Goal: Information Seeking & Learning: Learn about a topic

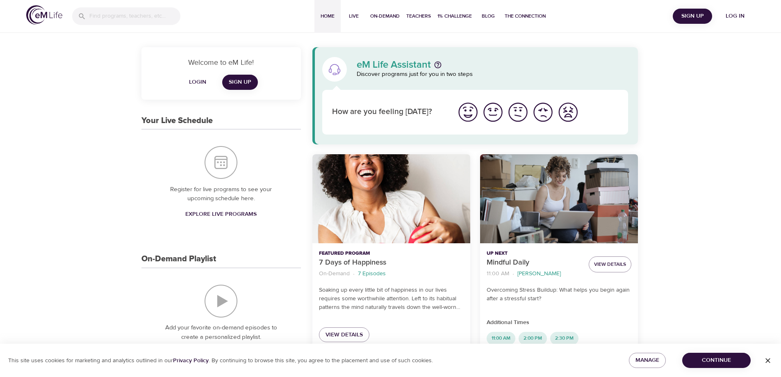
click at [738, 17] on span "Log in" at bounding box center [734, 16] width 33 height 10
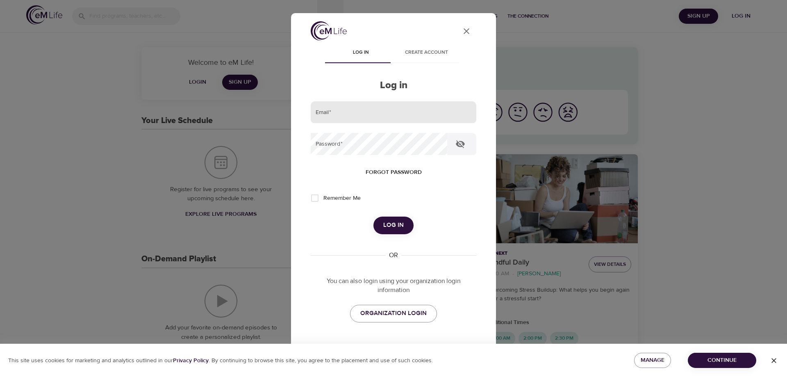
click at [324, 111] on input "email" at bounding box center [394, 112] width 166 height 22
type input "[PERSON_NAME][EMAIL_ADDRESS][DOMAIN_NAME]"
click at [373, 216] on button "Log in" at bounding box center [393, 224] width 40 height 17
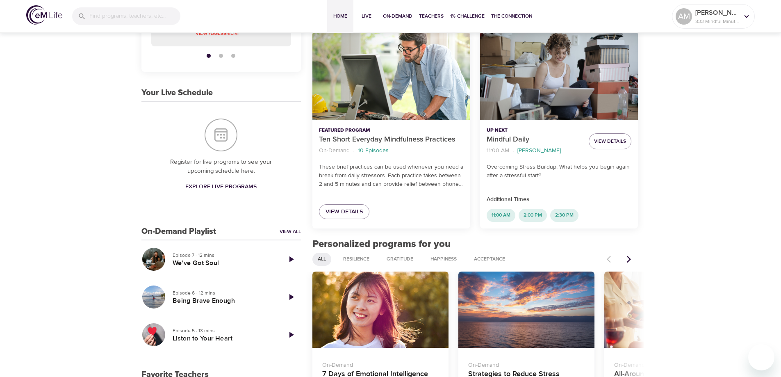
scroll to position [164, 0]
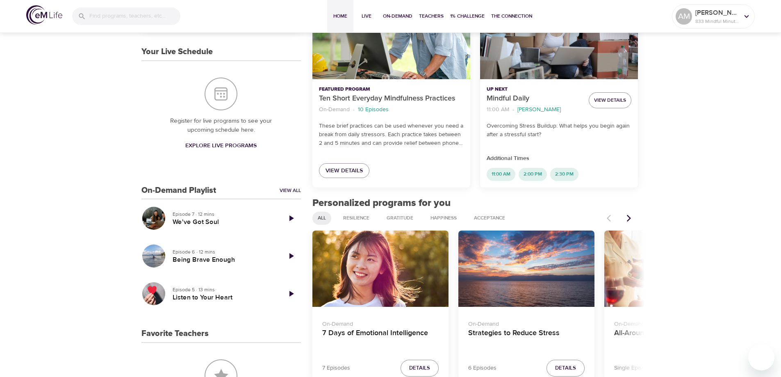
click at [630, 216] on icon "Next items" at bounding box center [628, 218] width 8 height 8
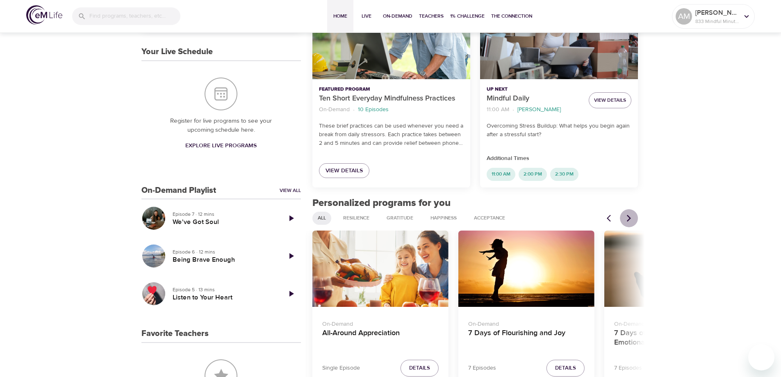
click at [630, 216] on icon "Next items" at bounding box center [628, 218] width 8 height 8
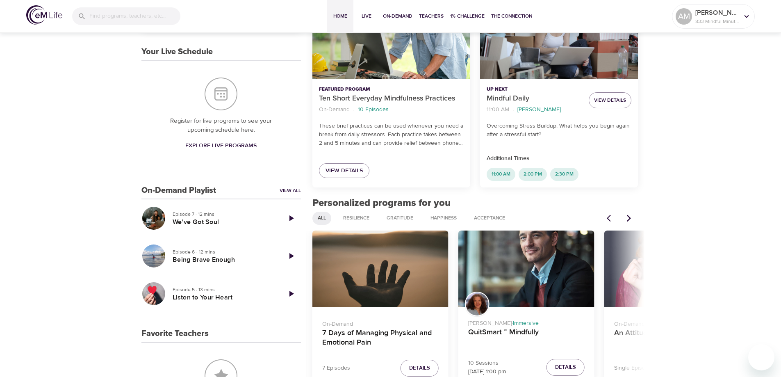
click at [630, 216] on icon "Next items" at bounding box center [628, 218] width 8 height 8
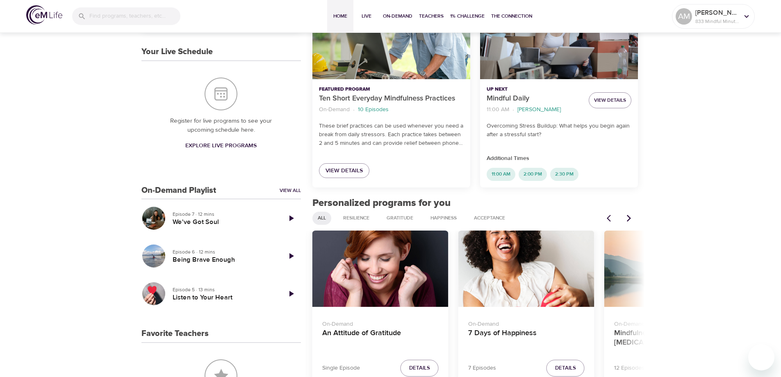
click at [630, 216] on icon "Next items" at bounding box center [628, 218] width 8 height 8
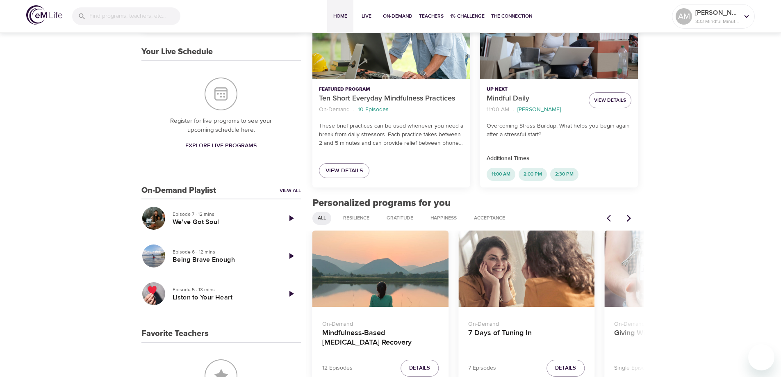
click at [630, 216] on icon "Next items" at bounding box center [628, 218] width 8 height 8
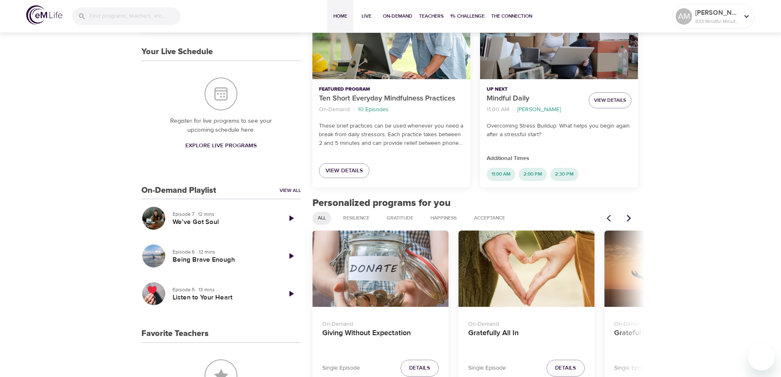
click at [630, 216] on icon "Next items" at bounding box center [628, 218] width 8 height 8
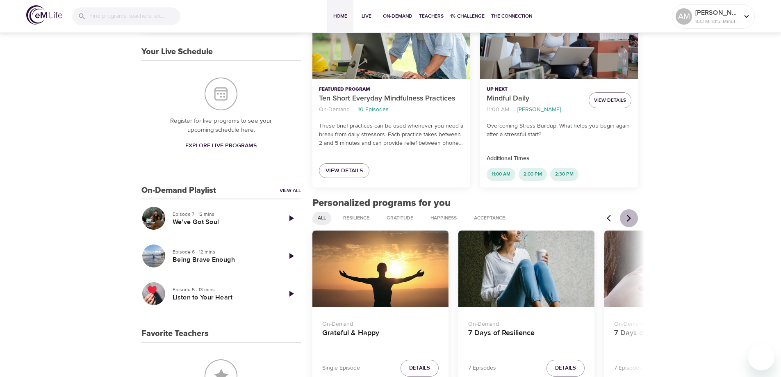
click at [630, 216] on icon "Next items" at bounding box center [628, 218] width 8 height 8
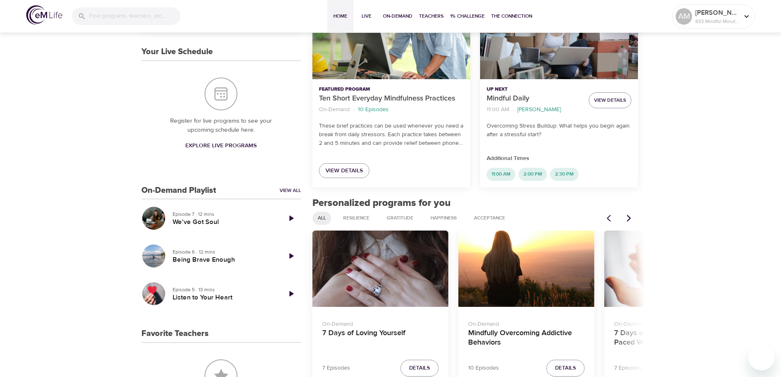
scroll to position [205, 0]
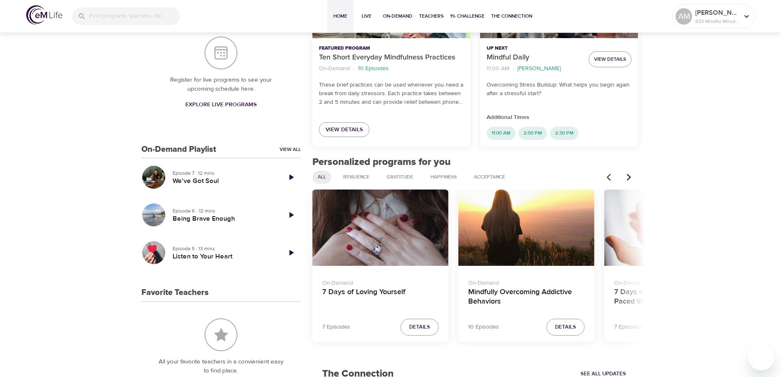
click at [551, 236] on div "Mindfully Overcoming Addictive Behaviors" at bounding box center [526, 227] width 136 height 77
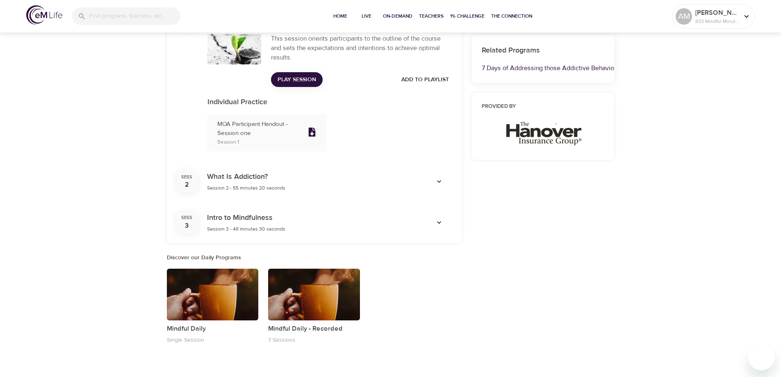
scroll to position [346, 0]
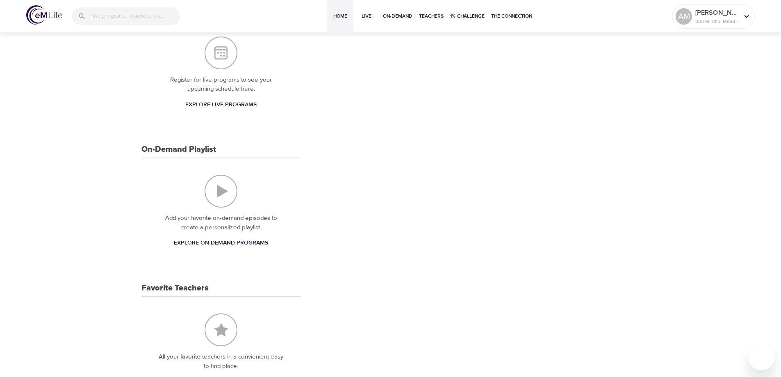
scroll to position [300, 0]
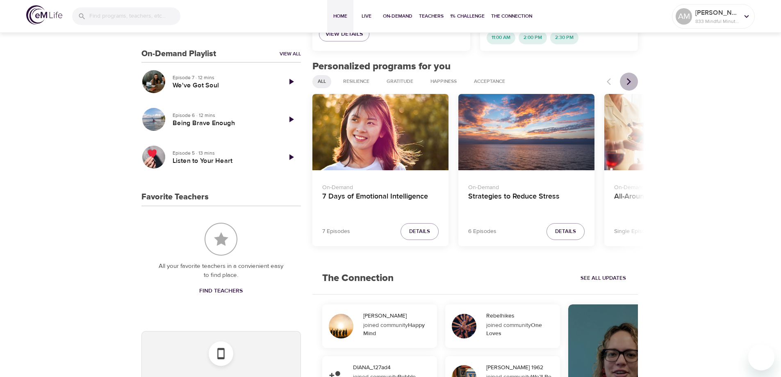
click at [630, 83] on icon "Next items" at bounding box center [628, 81] width 8 height 8
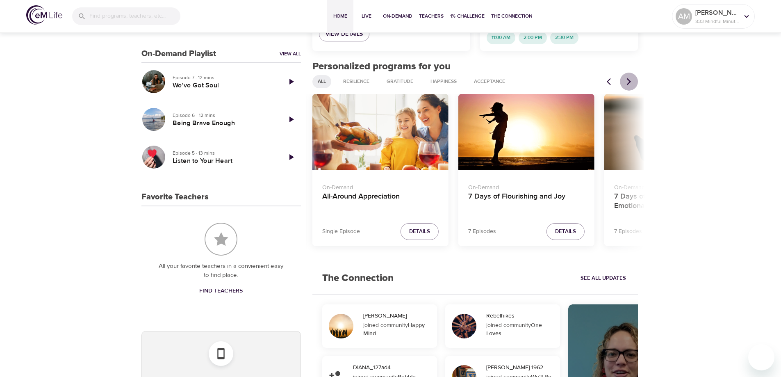
click at [630, 83] on icon "Next items" at bounding box center [628, 81] width 8 height 8
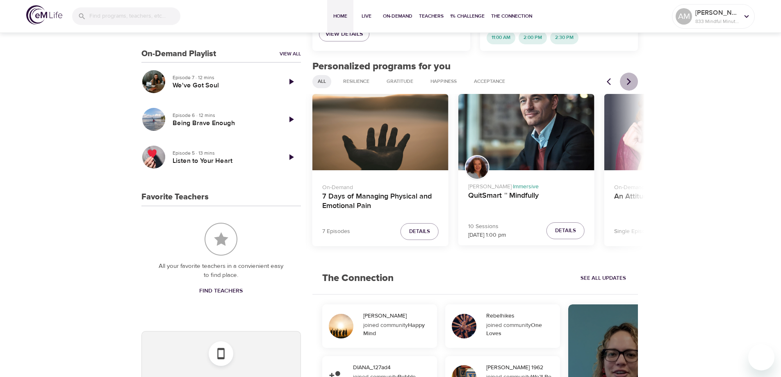
click at [630, 83] on icon "Next items" at bounding box center [628, 81] width 8 height 8
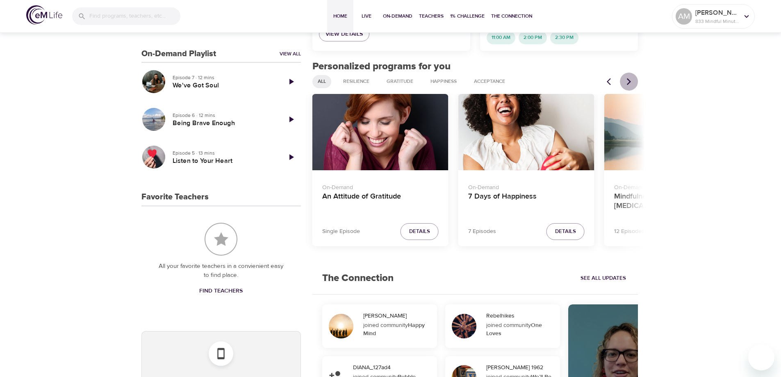
click at [630, 83] on icon "Next items" at bounding box center [628, 81] width 8 height 8
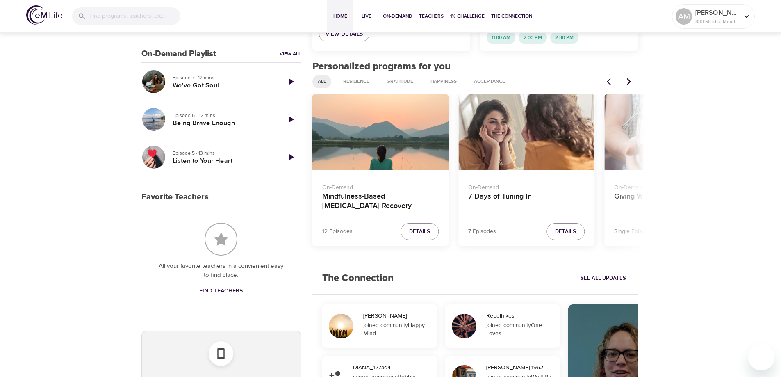
click at [630, 83] on icon "Next items" at bounding box center [628, 81] width 8 height 8
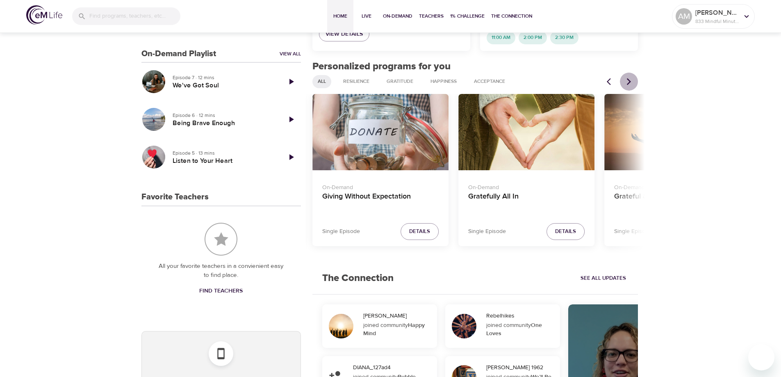
click at [630, 83] on icon "Next items" at bounding box center [628, 81] width 8 height 8
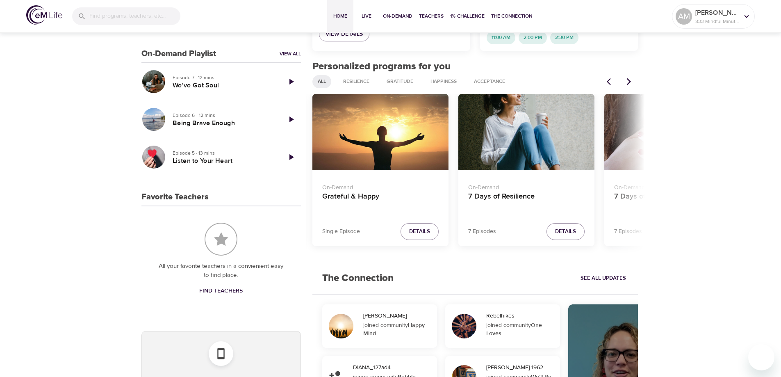
click at [630, 83] on icon "Next items" at bounding box center [628, 81] width 8 height 8
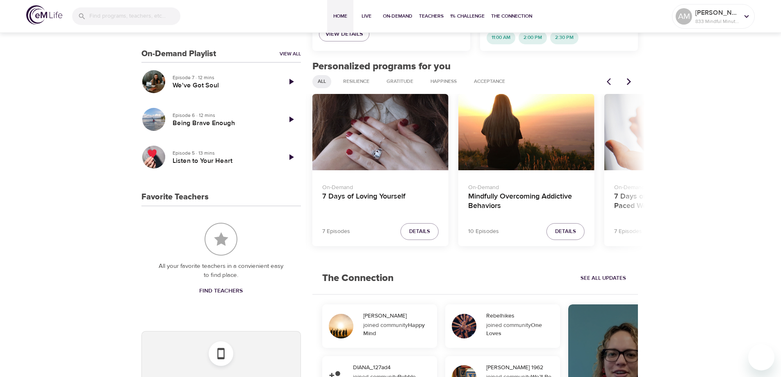
click at [630, 83] on icon "Next items" at bounding box center [628, 81] width 8 height 8
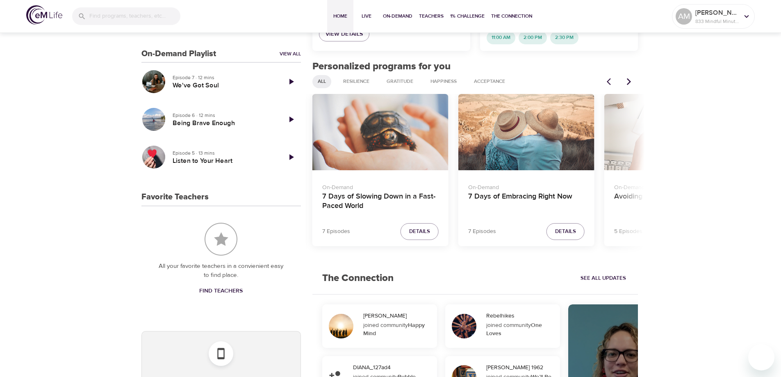
click at [370, 122] on div "7 Days of Slowing Down in a Fast-Paced World" at bounding box center [380, 132] width 136 height 77
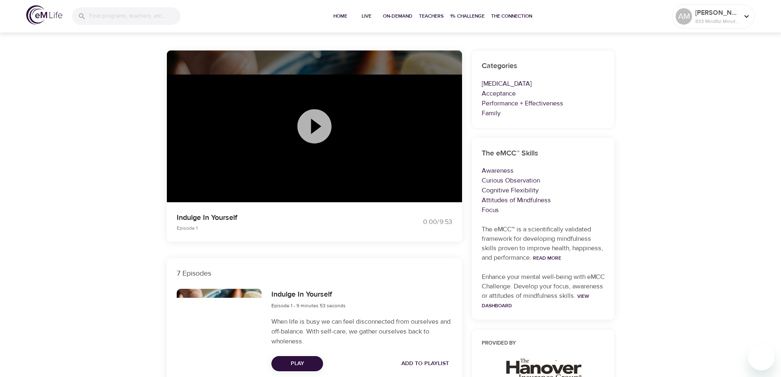
scroll to position [14, 0]
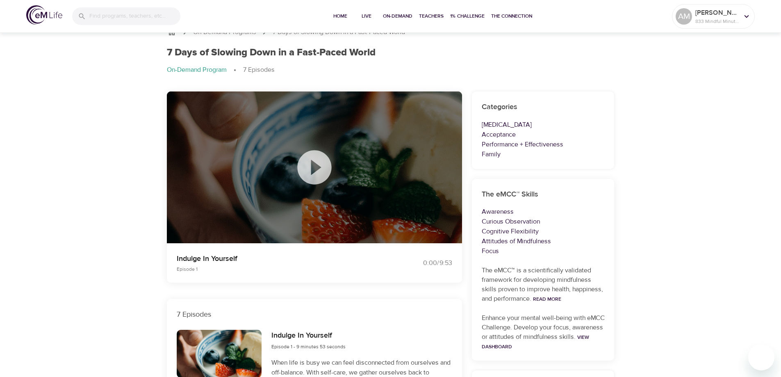
click at [313, 166] on icon at bounding box center [314, 167] width 41 height 41
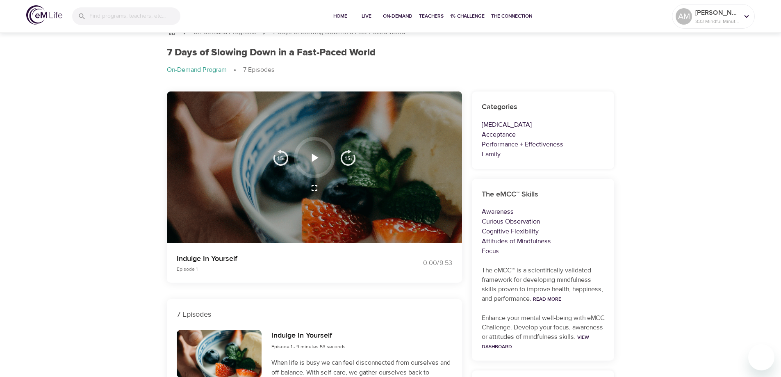
scroll to position [0, 0]
